Goal: Task Accomplishment & Management: Manage account settings

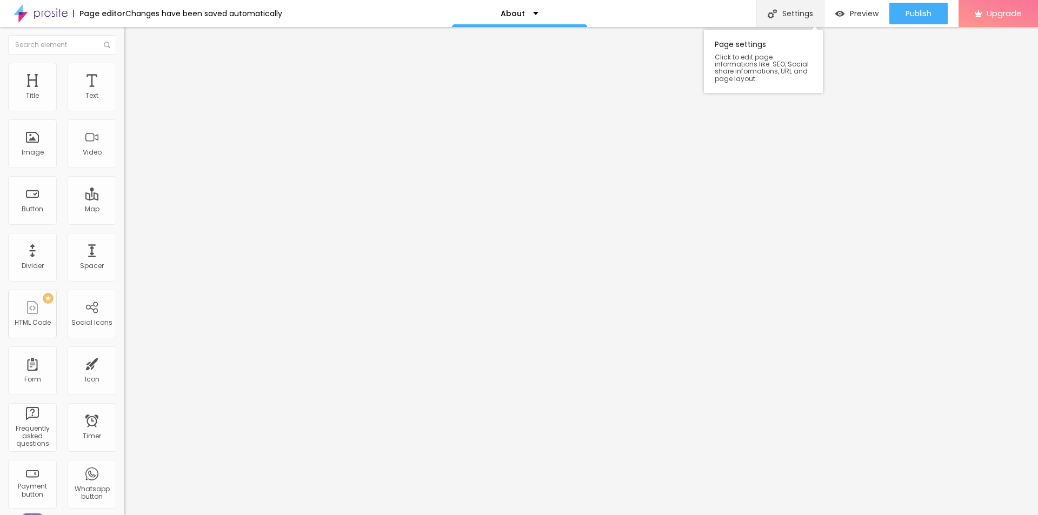
click at [804, 16] on div "Settings" at bounding box center [791, 13] width 68 height 27
drag, startPoint x: 488, startPoint y: 244, endPoint x: 368, endPoint y: 241, distance: 119.6
paste input "Puriva Apoteket Recensioner Köper man det på Apotek och är det Effektivt?"
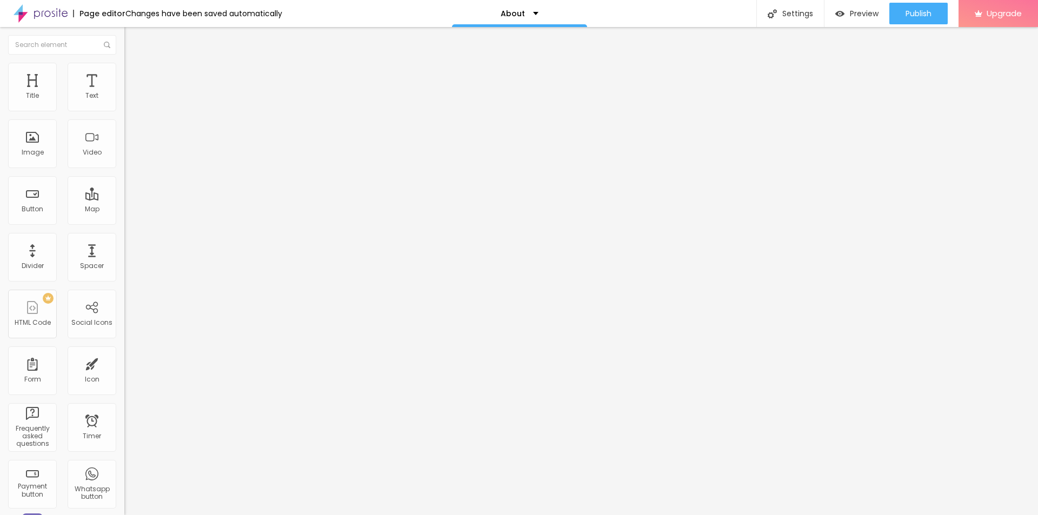
type input "Puriva Apoteket Recensioner Köper man det på Apotek och är det Effektivt?"
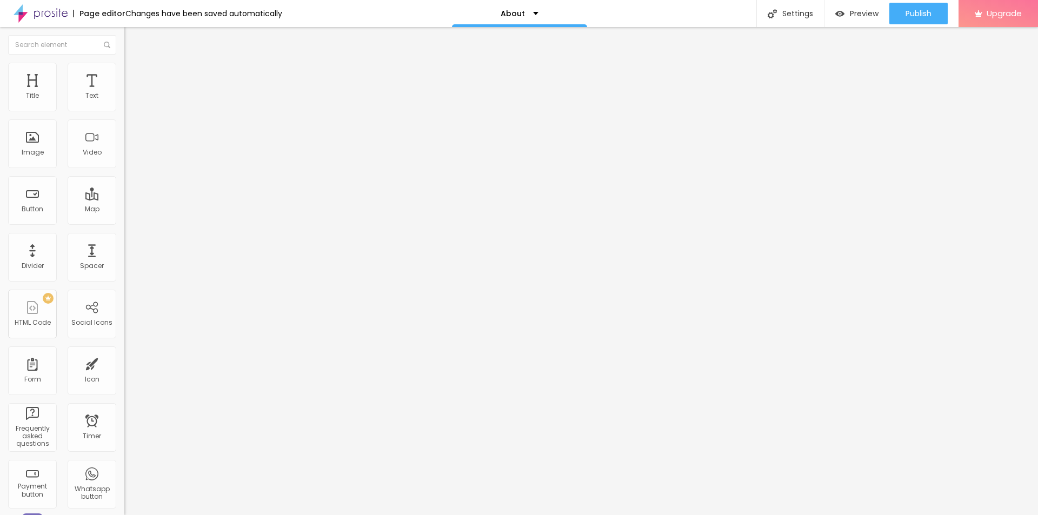
click at [124, 93] on span "Change image" at bounding box center [153, 88] width 58 height 9
click at [896, 9] on button "Publish" at bounding box center [919, 14] width 58 height 22
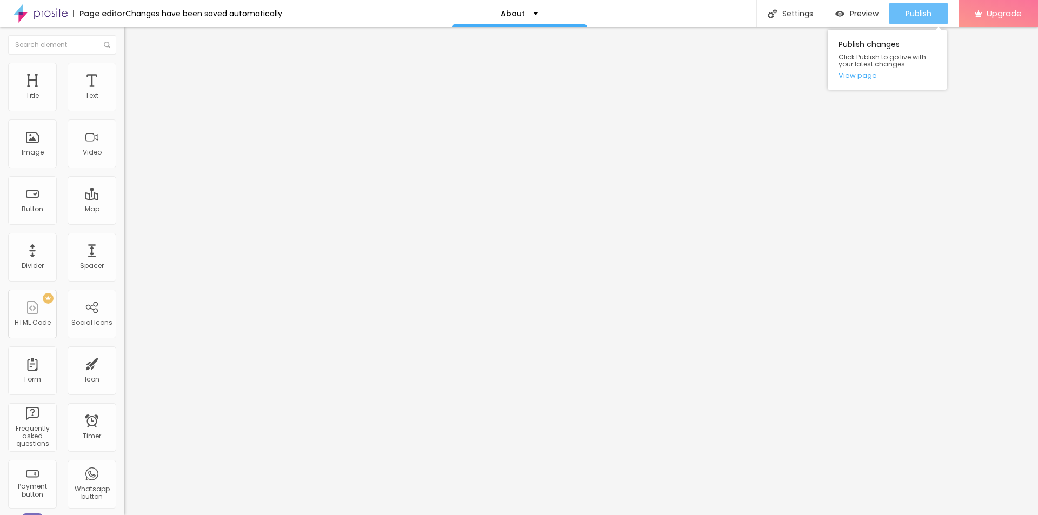
click at [906, 15] on span "Publish" at bounding box center [919, 13] width 26 height 9
